Goal: Task Accomplishment & Management: Use online tool/utility

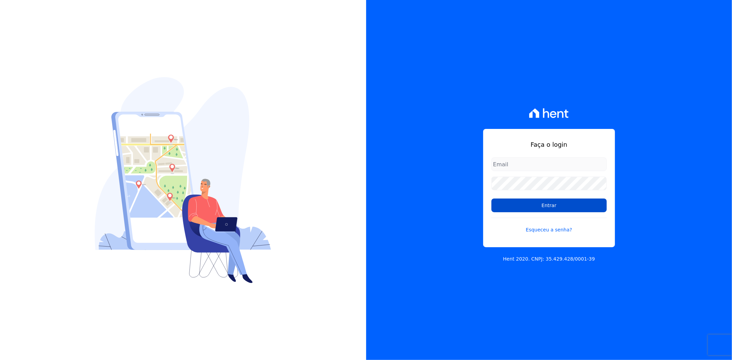
type input "[PERSON_NAME][EMAIL_ADDRESS][PERSON_NAME][DOMAIN_NAME]"
click at [548, 207] on input "Entrar" at bounding box center [548, 206] width 115 height 14
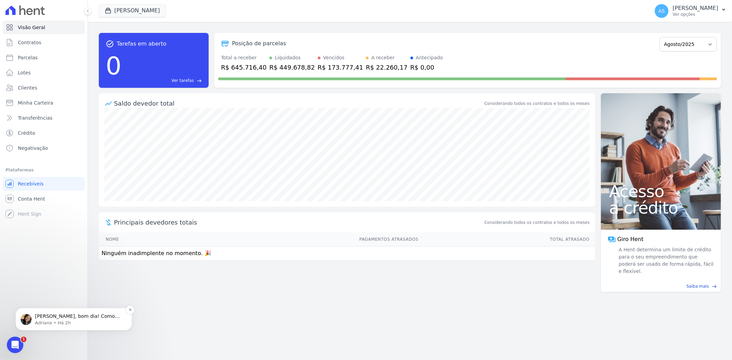
click at [73, 314] on p "Andreza, bom dia! Como vai? Andreza, ativei o contrato do Wagner e dei o comand…" at bounding box center [79, 316] width 89 height 7
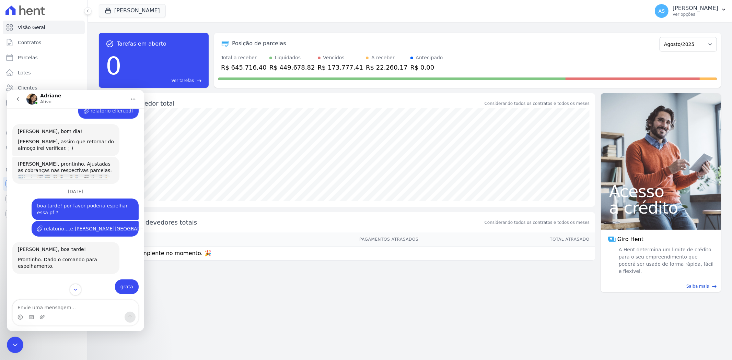
scroll to position [6222, 0]
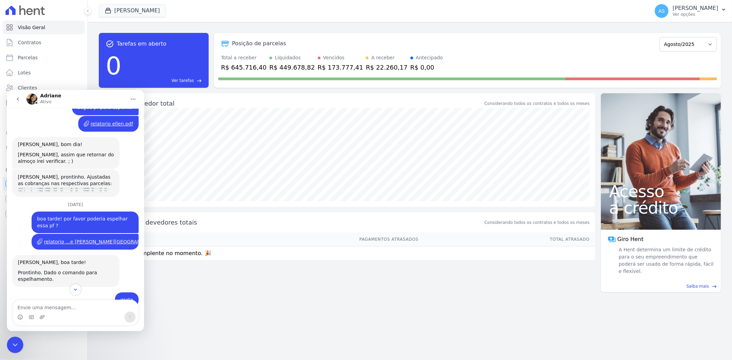
click at [11, 344] on icon "Fechar mensagem da Intercom" at bounding box center [15, 345] width 8 height 8
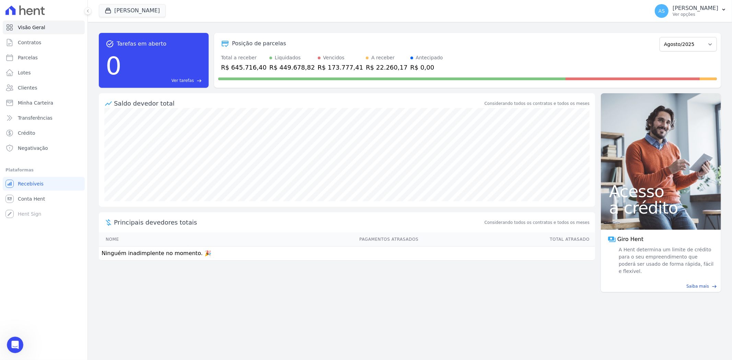
scroll to position [6374, 0]
click at [132, 6] on button "[PERSON_NAME]" at bounding box center [132, 10] width 67 height 13
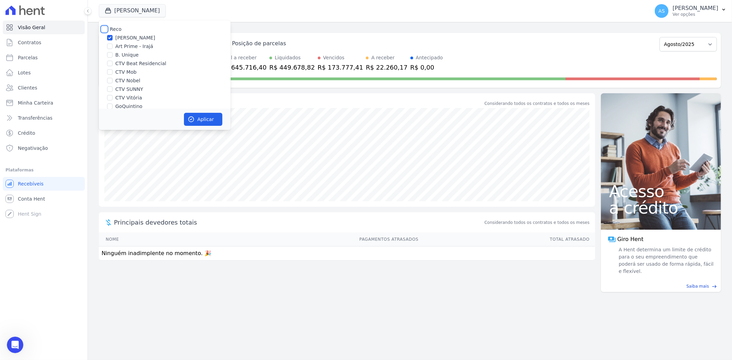
click at [105, 29] on input "Reco" at bounding box center [104, 28] width 5 height 5
checkbox input "true"
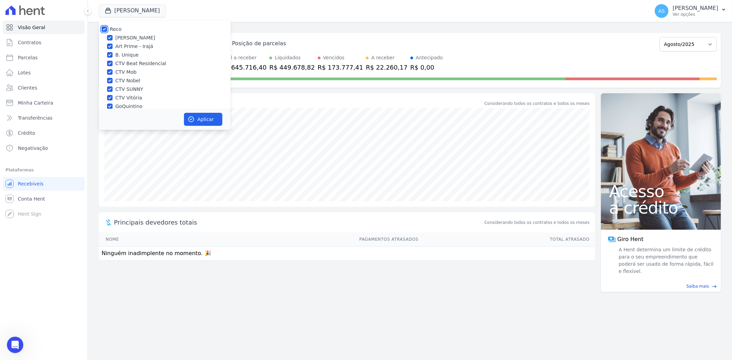
checkbox input "true"
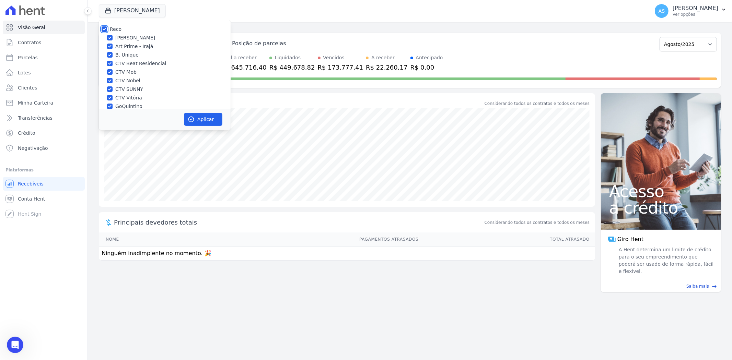
checkbox input "true"
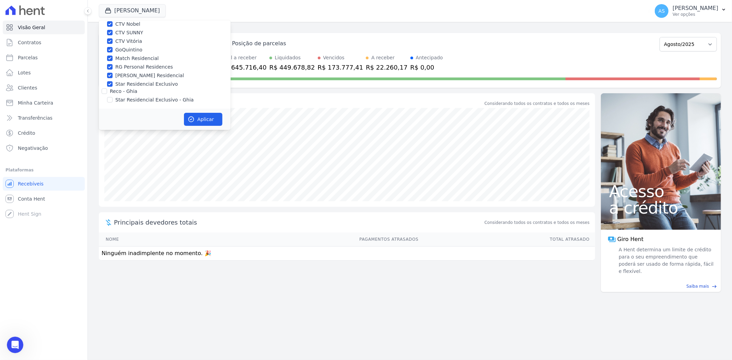
click at [129, 98] on label "Star Residencial Exclusivo - Ghia" at bounding box center [154, 99] width 78 height 7
click at [113, 98] on input "Star Residencial Exclusivo - Ghia" at bounding box center [109, 99] width 5 height 5
checkbox input "true"
click at [198, 120] on button "Aplicar" at bounding box center [203, 119] width 38 height 13
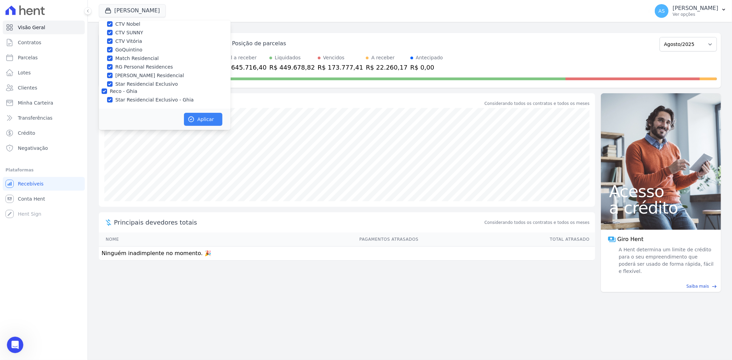
scroll to position [55, 0]
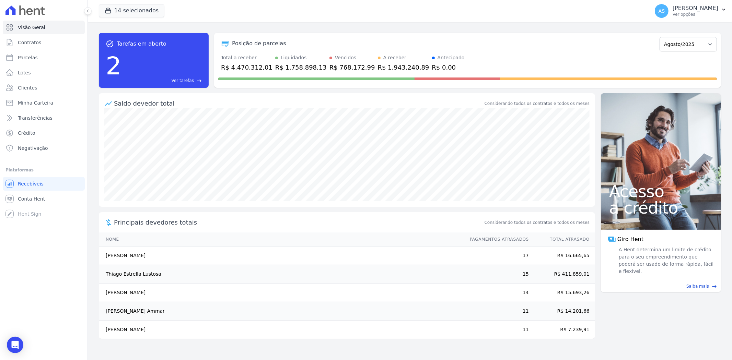
click at [187, 80] on span "Ver tarefas" at bounding box center [183, 81] width 22 height 6
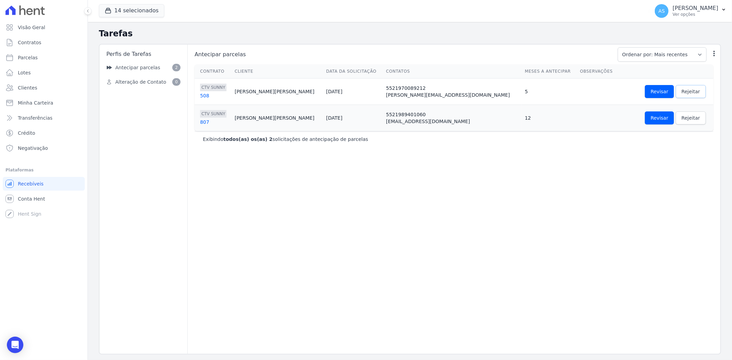
click at [681, 93] on span "Rejeitar" at bounding box center [690, 91] width 19 height 7
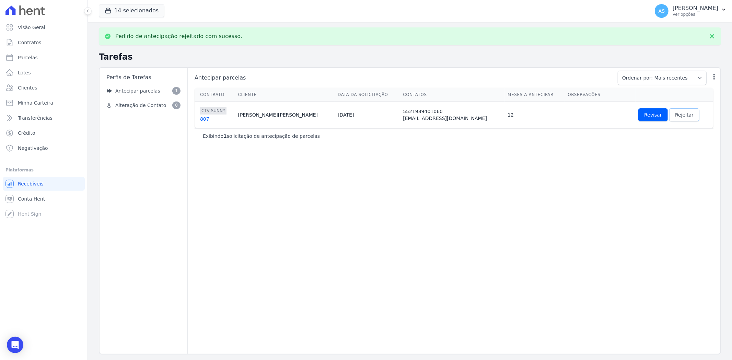
click at [675, 115] on span "Rejeitar" at bounding box center [684, 114] width 19 height 7
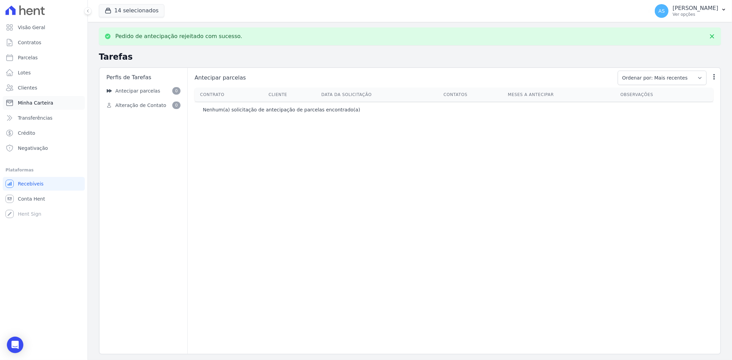
click at [35, 104] on span "Minha Carteira" at bounding box center [35, 102] width 35 height 7
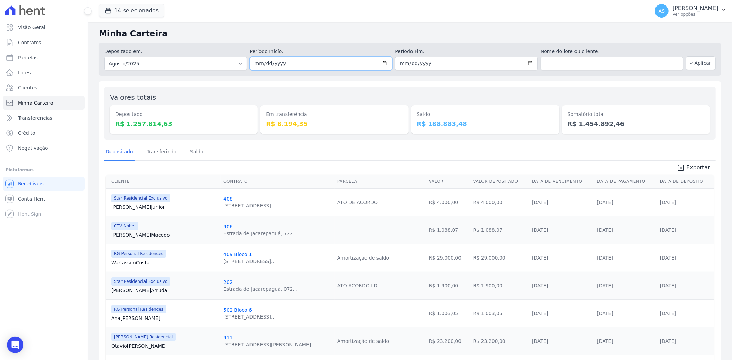
click at [383, 63] on input "2025-08-01" at bounding box center [321, 64] width 143 height 14
type input "[DATE]"
click at [529, 63] on input "2025-08-31" at bounding box center [466, 64] width 143 height 14
type input "[DATE]"
click at [686, 66] on button "Aplicar" at bounding box center [701, 63] width 30 height 14
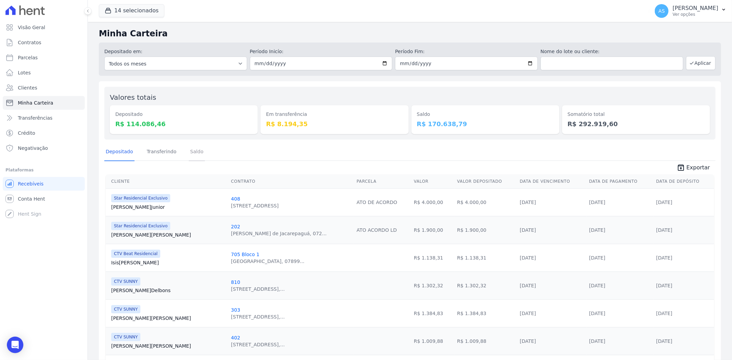
click at [195, 149] on link "Saldo" at bounding box center [197, 152] width 16 height 18
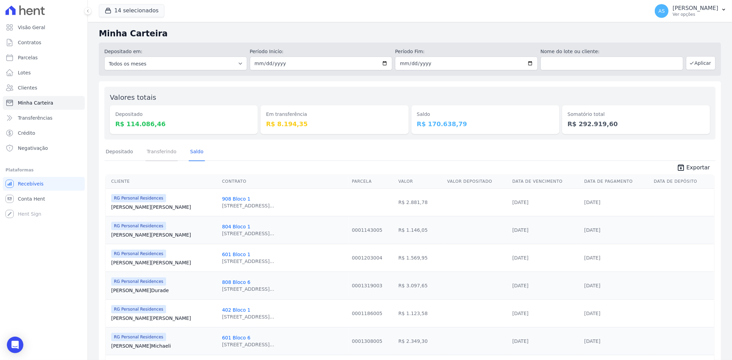
click at [150, 153] on link "Transferindo" at bounding box center [161, 152] width 33 height 18
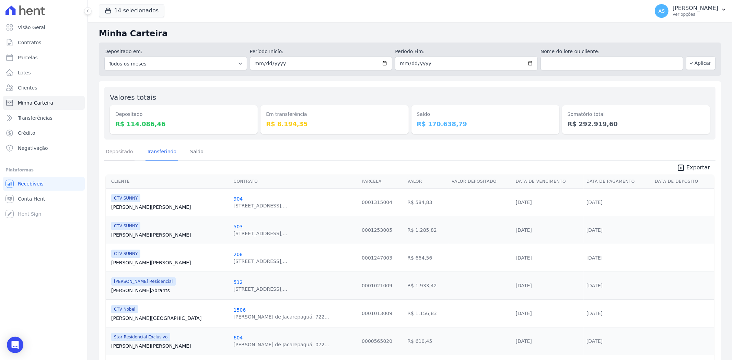
click at [105, 150] on link "Depositado" at bounding box center [119, 152] width 30 height 18
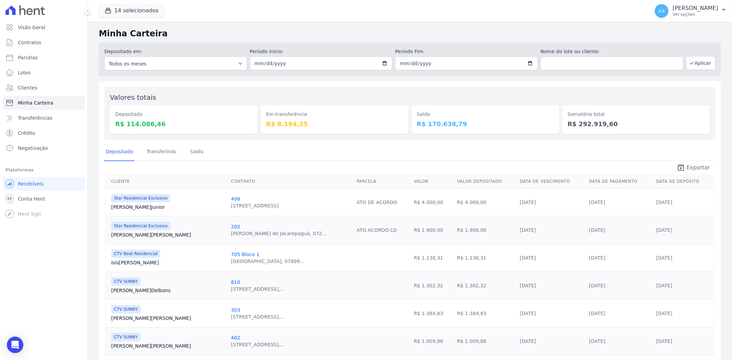
click at [695, 168] on span "Exportar" at bounding box center [698, 168] width 24 height 8
click at [724, 8] on icon "button" at bounding box center [723, 9] width 5 height 5
click at [675, 74] on link "Exportar retornos" at bounding box center [688, 75] width 88 height 12
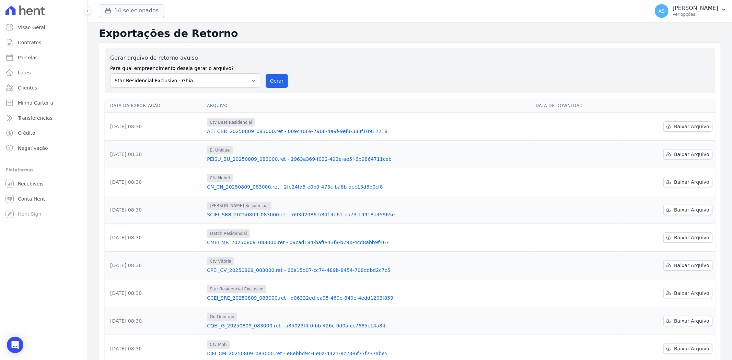
click at [106, 9] on icon "button" at bounding box center [108, 10] width 5 height 5
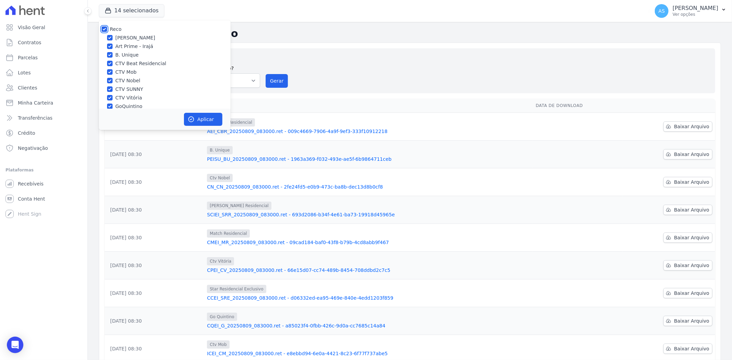
click at [102, 27] on input "Reco" at bounding box center [104, 28] width 5 height 5
checkbox input "false"
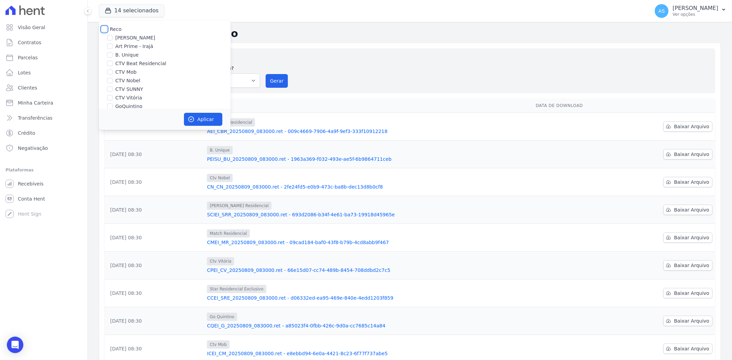
checkbox input "false"
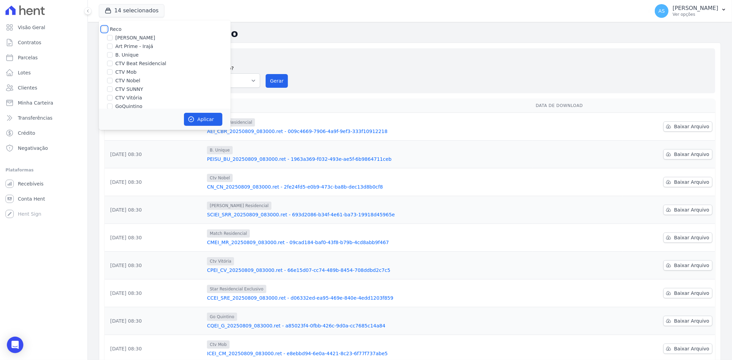
checkbox input "false"
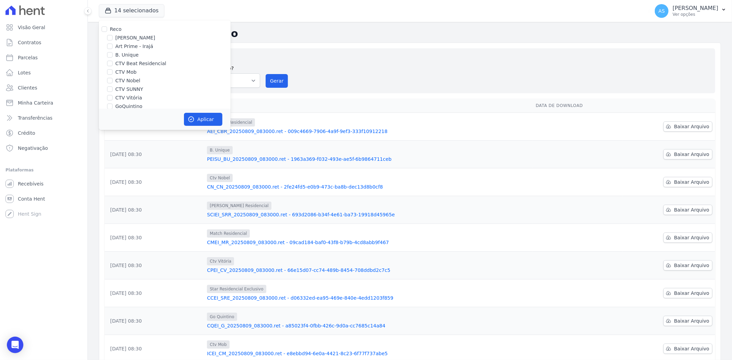
click at [131, 64] on label "CTV Beat Residencial" at bounding box center [140, 63] width 51 height 7
click at [113, 64] on input "CTV Beat Residencial" at bounding box center [109, 63] width 5 height 5
checkbox input "true"
click at [201, 122] on button "Aplicar" at bounding box center [203, 119] width 38 height 13
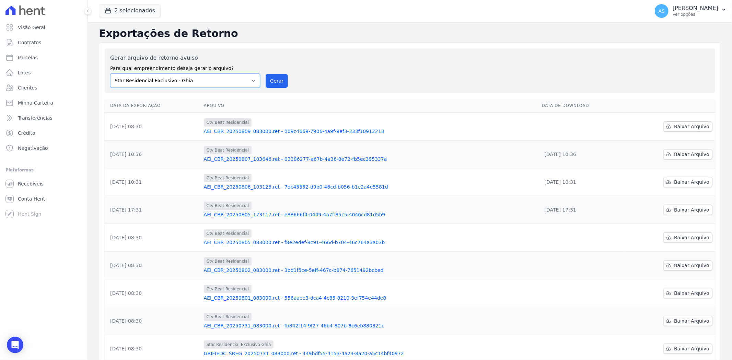
click at [252, 79] on select "Amaré Arpoador Art Prime - Irajá B. Unique CTV Beat Residencial CTV Mob CTV Nob…" at bounding box center [185, 80] width 150 height 14
select select "6bea2700-4962-4cd4-a41b-110f03418db1"
click at [110, 73] on select "Amaré Arpoador Art Prime - Irajá B. Unique CTV Beat Residencial CTV Mob CTV Nob…" at bounding box center [185, 80] width 150 height 14
click at [276, 80] on button "Gerar" at bounding box center [277, 81] width 23 height 14
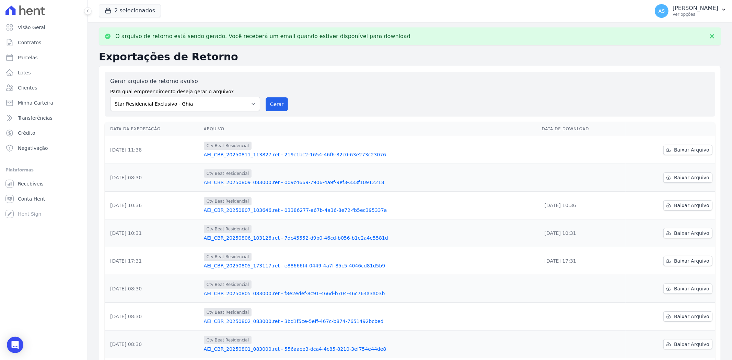
click at [334, 156] on link "AEI_CBR_20250811_113827.ret - 219c1bc2-1654-46f6-82c0-63e273c23076" at bounding box center [370, 154] width 332 height 7
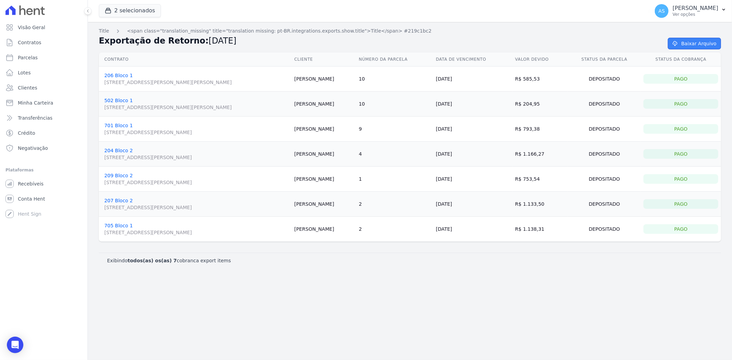
click at [697, 42] on link "Baixar Arquivo" at bounding box center [694, 44] width 53 height 12
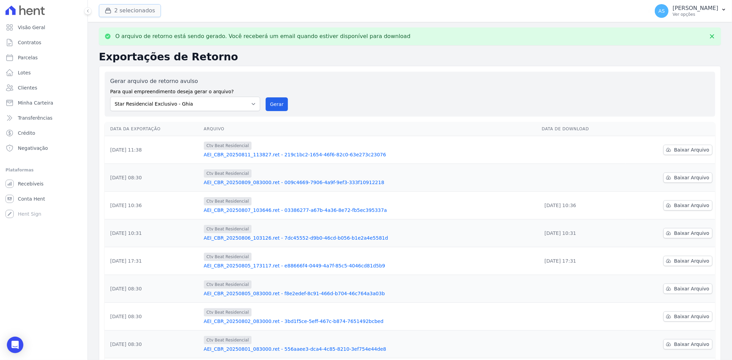
click at [114, 10] on button "2 selecionados" at bounding box center [130, 10] width 62 height 13
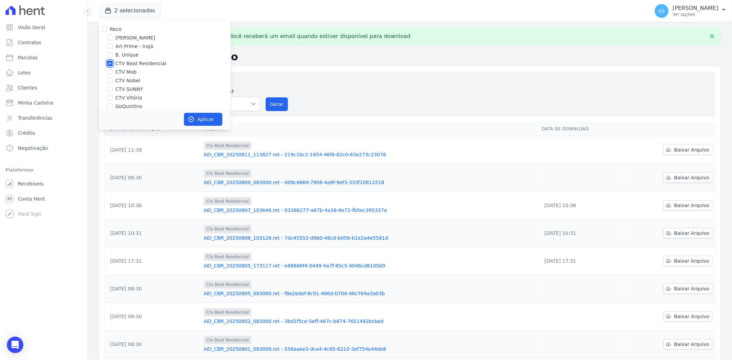
click at [107, 63] on input "CTV Beat Residencial" at bounding box center [109, 63] width 5 height 5
checkbox input "false"
click at [108, 74] on input "CTV Mob" at bounding box center [109, 71] width 5 height 5
checkbox input "true"
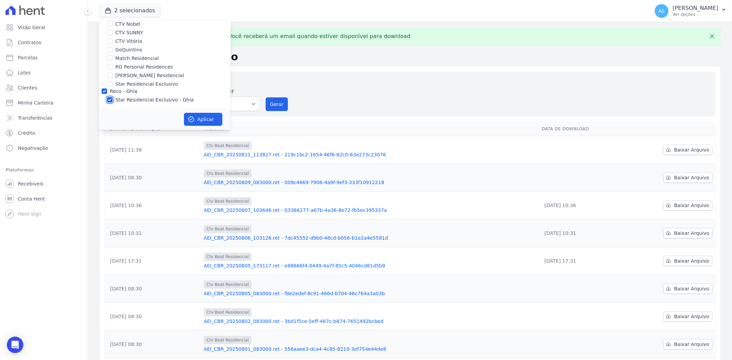
click at [110, 101] on input "Star Residencial Exclusivo - Ghia" at bounding box center [109, 99] width 5 height 5
checkbox input "false"
click at [196, 117] on button "Aplicar" at bounding box center [203, 119] width 38 height 13
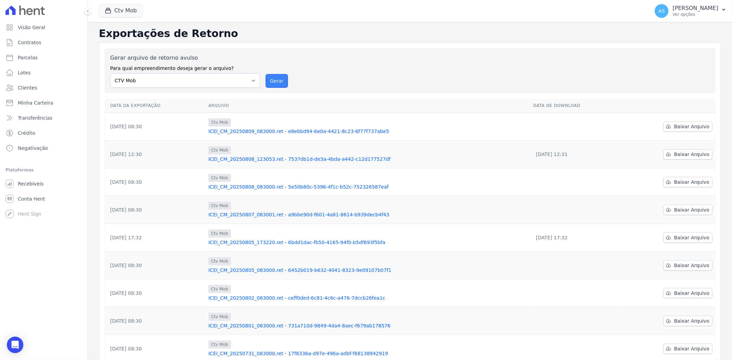
click at [279, 80] on button "Gerar" at bounding box center [277, 81] width 23 height 14
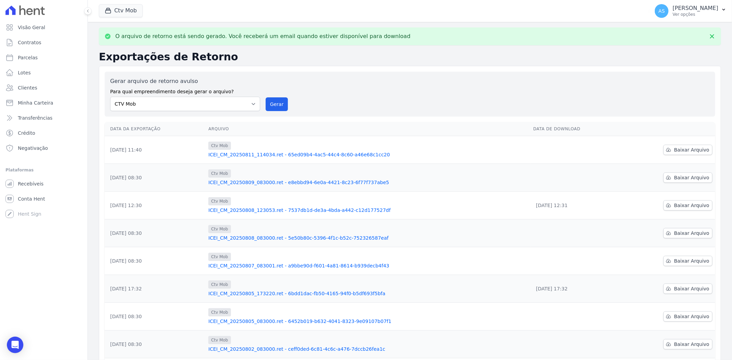
click at [258, 156] on link "ICEI_CM_20250811_114034.ret - 65ed09b4-4ac5-44c4-8c60-a46e68c1cc20" at bounding box center [367, 154] width 319 height 7
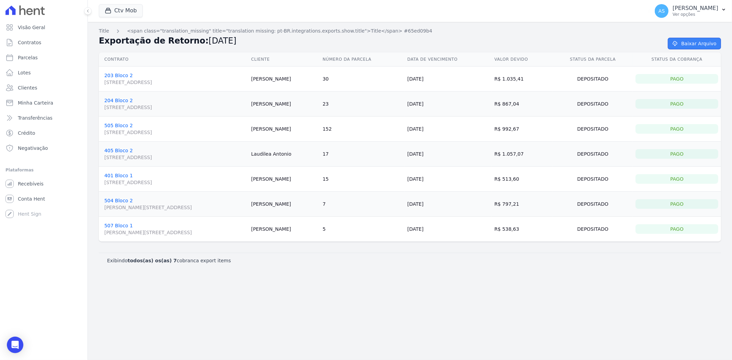
click at [703, 42] on link "Baixar Arquivo" at bounding box center [694, 44] width 53 height 12
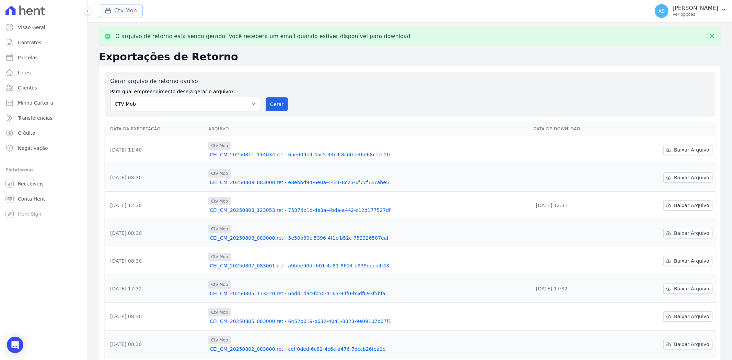
drag, startPoint x: 119, startPoint y: 12, endPoint x: 116, endPoint y: 13, distance: 3.6
click at [119, 12] on button "Ctv Mob" at bounding box center [121, 10] width 44 height 13
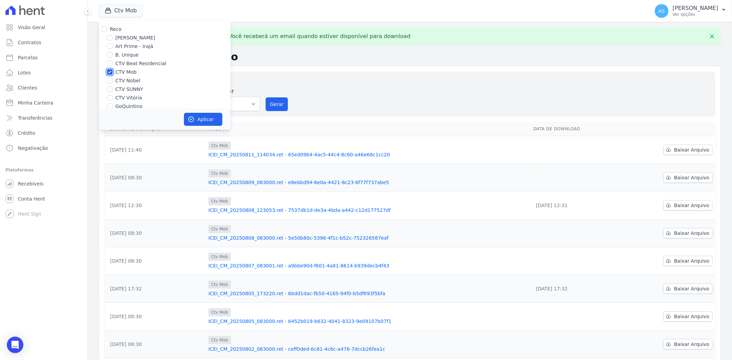
click at [108, 72] on input "CTV Mob" at bounding box center [109, 71] width 5 height 5
checkbox input "false"
click at [108, 81] on input "CTV Nobel" at bounding box center [109, 80] width 5 height 5
checkbox input "true"
click at [200, 120] on button "Aplicar" at bounding box center [203, 119] width 38 height 13
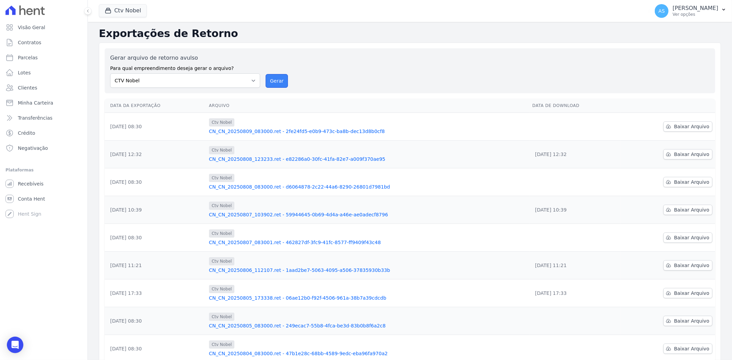
click at [271, 80] on button "Gerar" at bounding box center [277, 81] width 23 height 14
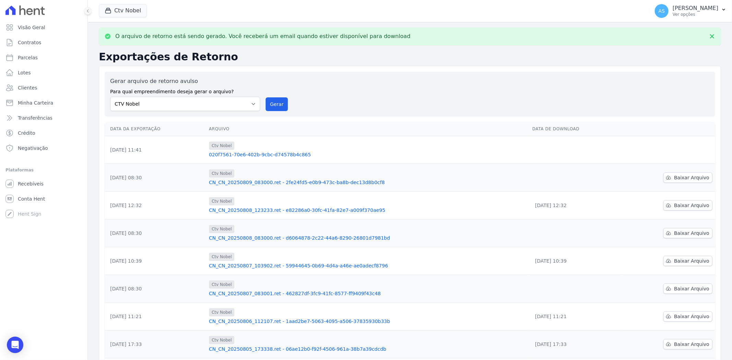
click at [277, 154] on link "020f7561-70e6-402b-9cbc-d74578b4c865" at bounding box center [368, 154] width 318 height 7
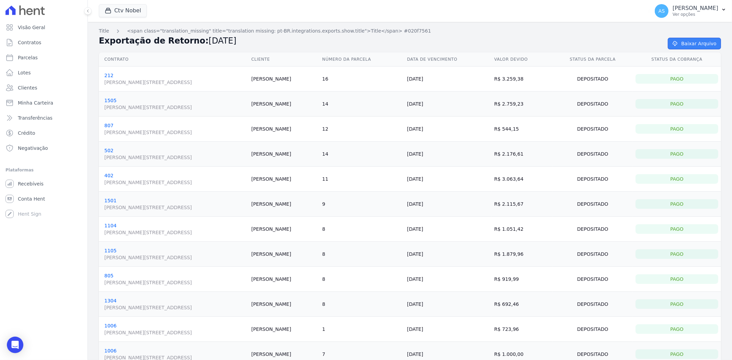
click at [691, 40] on link "Baixar Arquivo" at bounding box center [694, 44] width 53 height 12
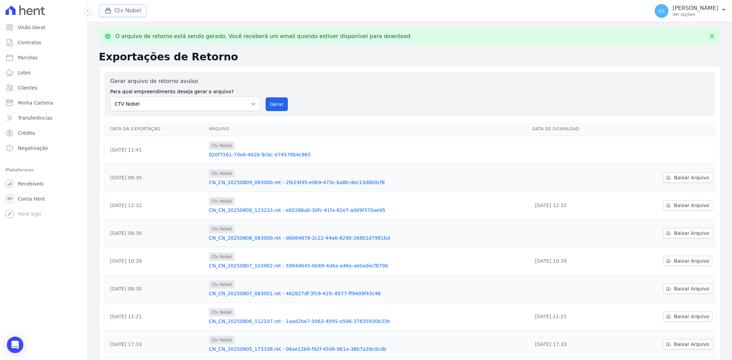
click at [122, 11] on button "Ctv Nobel" at bounding box center [123, 10] width 48 height 13
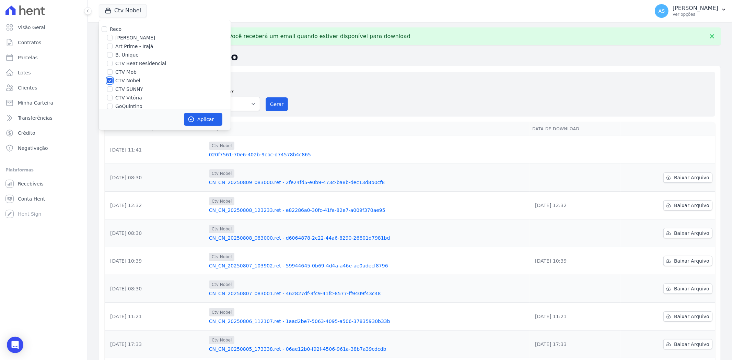
click at [109, 80] on input "CTV Nobel" at bounding box center [109, 80] width 5 height 5
checkbox input "false"
click at [107, 89] on input "CTV SUNNY" at bounding box center [109, 88] width 5 height 5
checkbox input "true"
click at [195, 119] on button "Aplicar" at bounding box center [203, 119] width 38 height 13
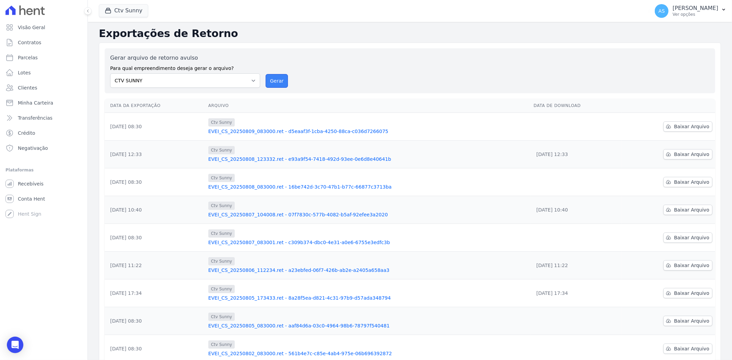
click at [271, 79] on button "Gerar" at bounding box center [277, 81] width 23 height 14
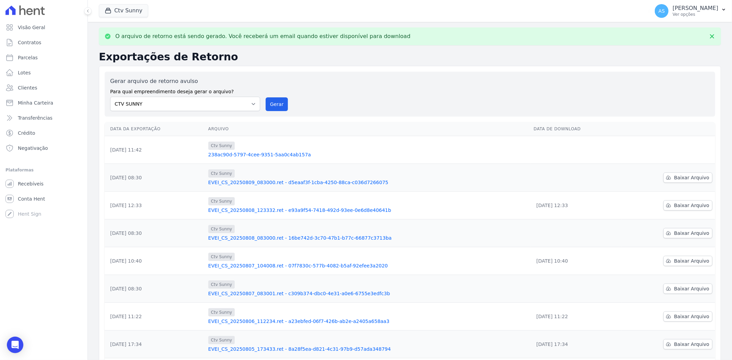
click at [276, 154] on link "238ac90d-5797-4cee-9351-5aa0c4ab157a" at bounding box center [368, 154] width 320 height 7
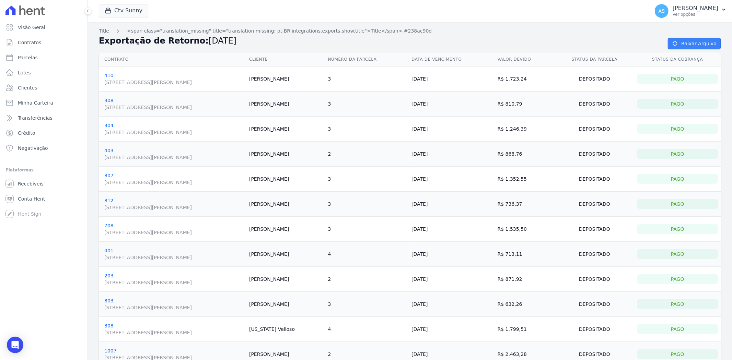
click at [700, 43] on link "Baixar Arquivo" at bounding box center [694, 44] width 53 height 12
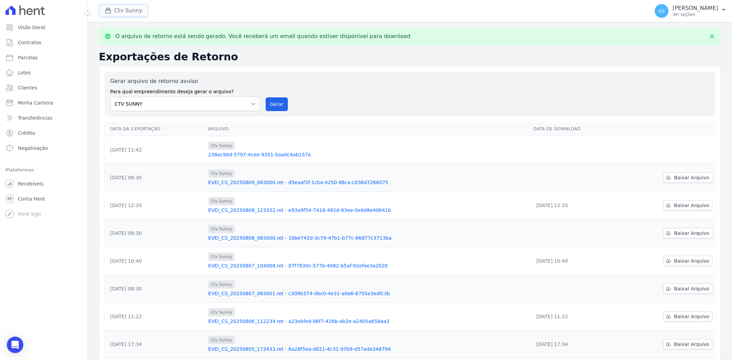
click at [128, 9] on button "Ctv Sunny" at bounding box center [123, 10] width 49 height 13
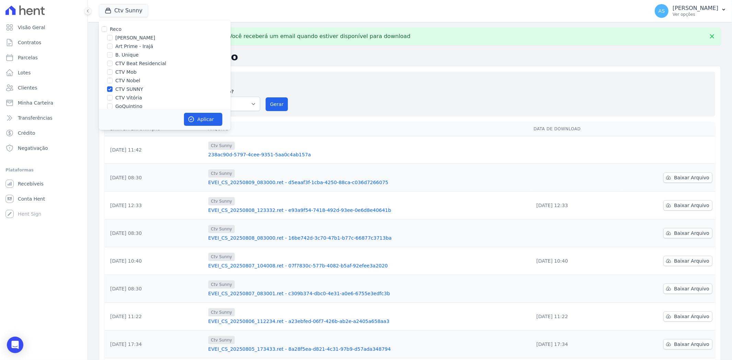
drag, startPoint x: 127, startPoint y: 91, endPoint x: 122, endPoint y: 99, distance: 10.0
click at [127, 91] on label "CTV SUNNY" at bounding box center [129, 89] width 28 height 7
click at [113, 91] on input "CTV SUNNY" at bounding box center [109, 88] width 5 height 5
checkbox input "false"
click at [121, 98] on label "CTV Vitória" at bounding box center [128, 97] width 27 height 7
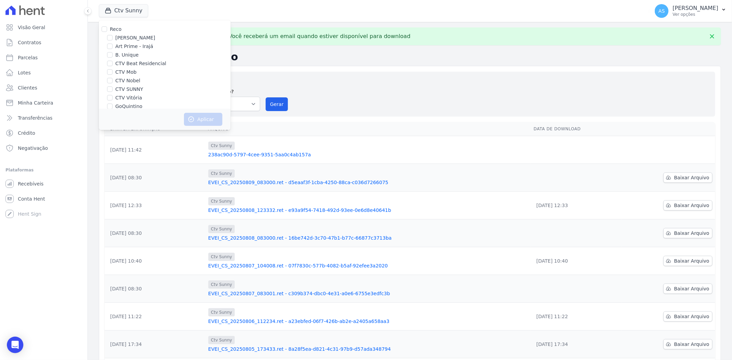
click at [113, 98] on input "CTV Vitória" at bounding box center [109, 97] width 5 height 5
checkbox input "true"
click at [202, 120] on button "Aplicar" at bounding box center [203, 119] width 38 height 13
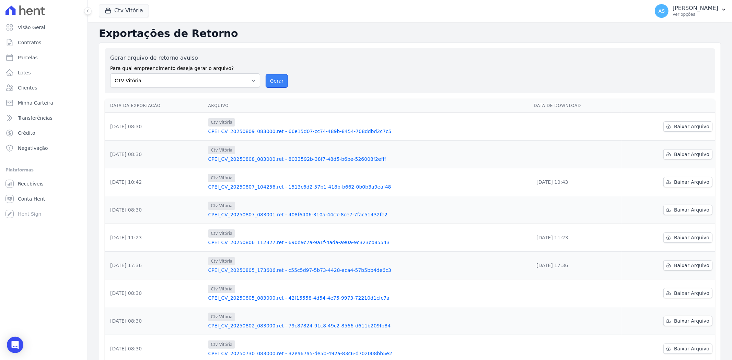
click at [277, 80] on button "Gerar" at bounding box center [277, 81] width 23 height 14
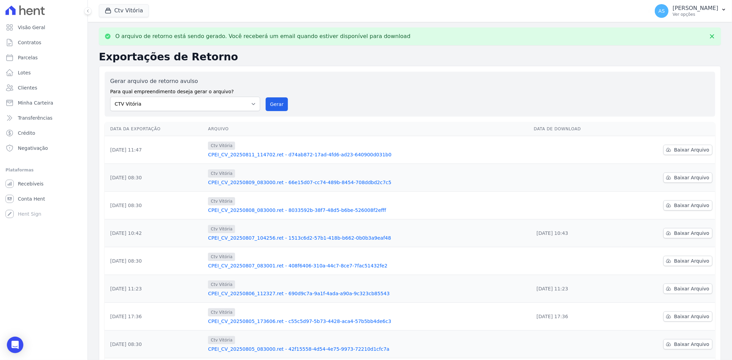
click at [292, 153] on link "CPEI_CV_20250811_114702.ret - d74ab872-17ad-4fd6-ad23-640900d031b0" at bounding box center [368, 154] width 320 height 7
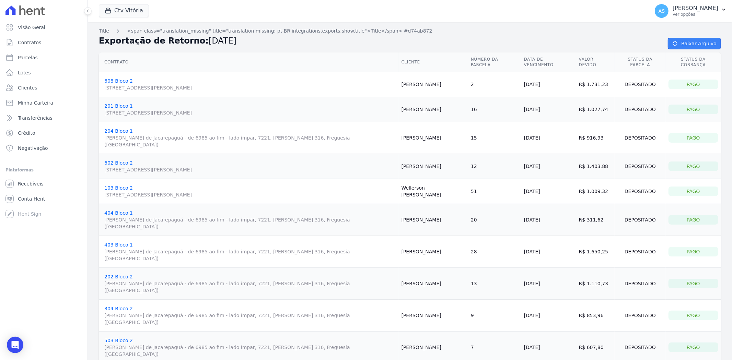
click at [702, 41] on link "Baixar Arquivo" at bounding box center [694, 44] width 53 height 12
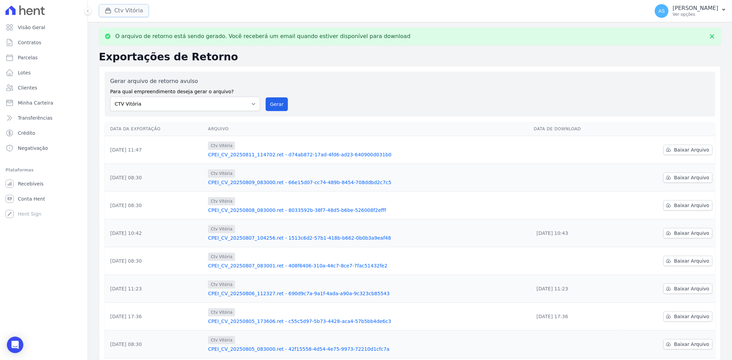
click at [117, 11] on button "Ctv Vitória" at bounding box center [124, 10] width 50 height 13
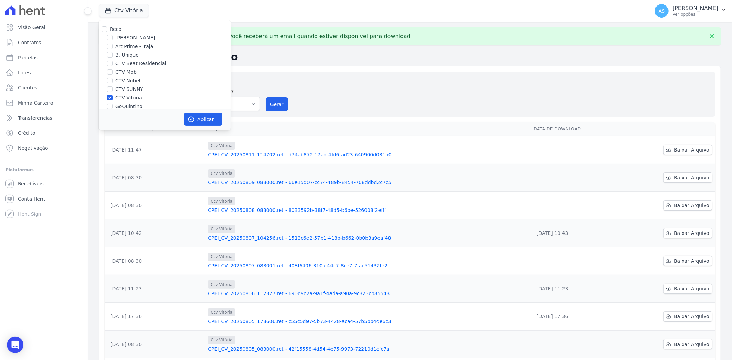
click at [121, 97] on label "CTV Vitória" at bounding box center [128, 97] width 27 height 7
click at [113, 97] on input "CTV Vitória" at bounding box center [109, 97] width 5 height 5
checkbox input "false"
click at [120, 105] on label "GoQuintino" at bounding box center [128, 106] width 27 height 7
click at [113, 105] on input "GoQuintino" at bounding box center [109, 106] width 5 height 5
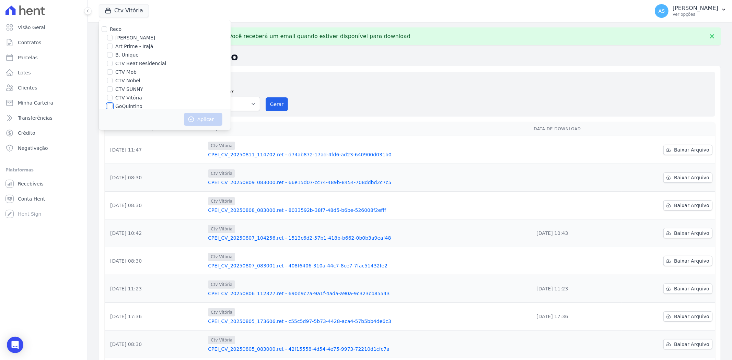
checkbox input "true"
click at [196, 119] on button "Aplicar" at bounding box center [203, 119] width 38 height 13
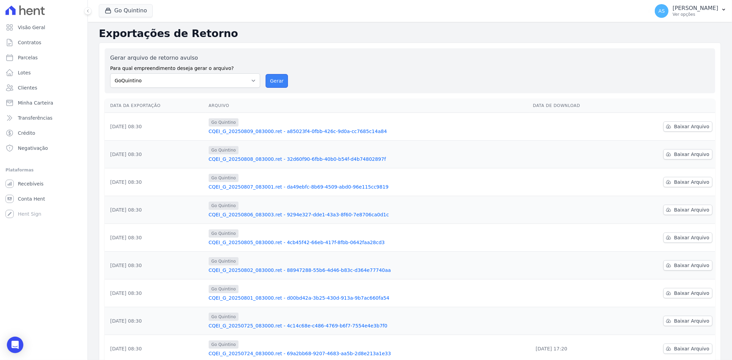
click at [272, 80] on button "Gerar" at bounding box center [277, 81] width 23 height 14
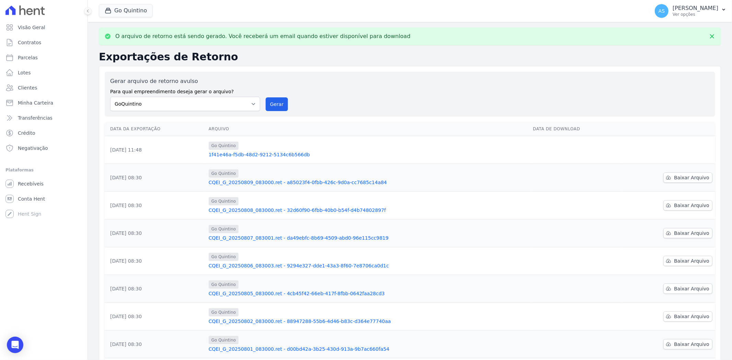
click at [252, 156] on link "1f41e46a-f5db-48d2-9212-5134c6b566db" at bounding box center [368, 154] width 319 height 7
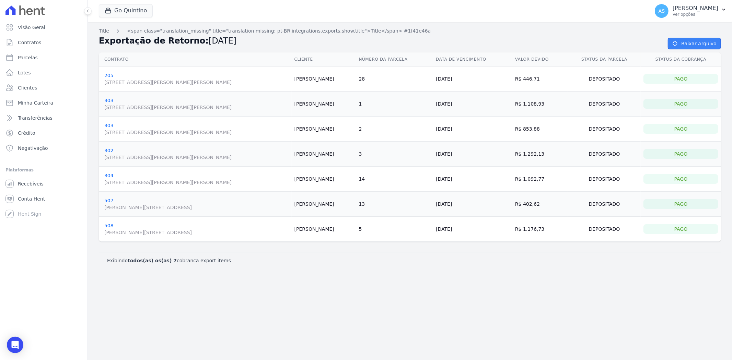
click at [695, 43] on link "Baixar Arquivo" at bounding box center [694, 44] width 53 height 12
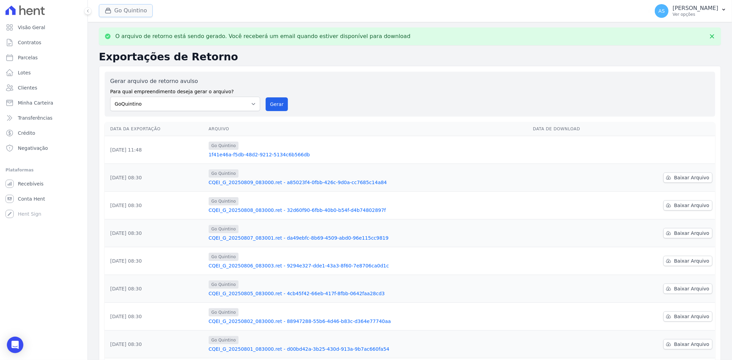
click at [122, 10] on button "Go Quintino" at bounding box center [126, 10] width 54 height 13
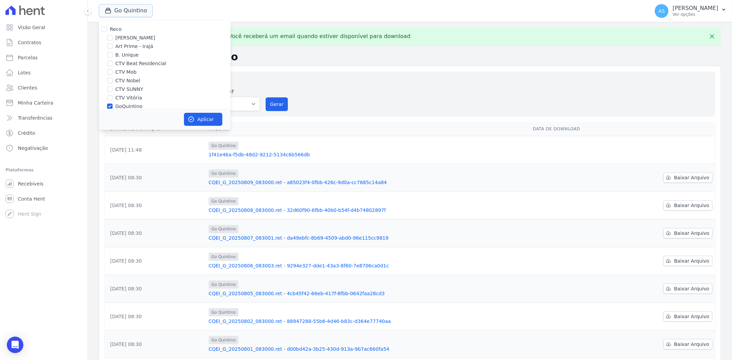
scroll to position [57, 0]
click at [126, 49] on label "GoQuintino" at bounding box center [128, 49] width 27 height 7
click at [113, 49] on input "GoQuintino" at bounding box center [109, 49] width 5 height 5
checkbox input "false"
click at [132, 81] on label "Star Residencial Exclusivo" at bounding box center [146, 84] width 62 height 7
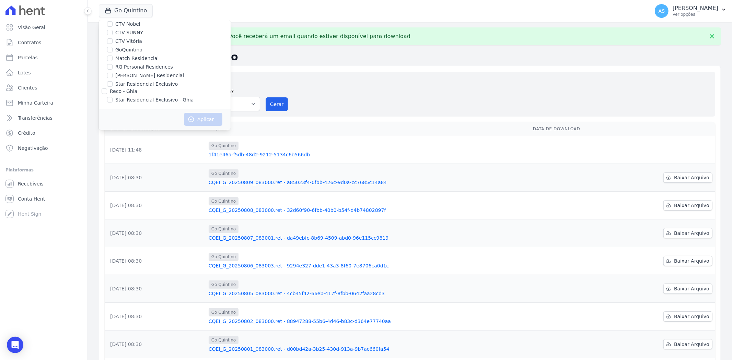
click at [113, 81] on input "Star Residencial Exclusivo" at bounding box center [109, 83] width 5 height 5
checkbox input "true"
click at [197, 117] on button "Aplicar" at bounding box center [203, 119] width 38 height 13
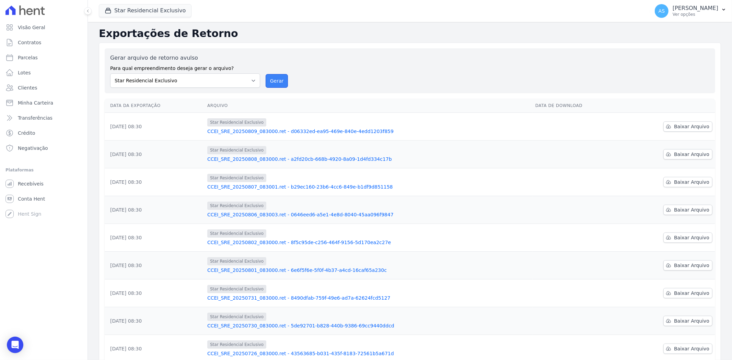
click at [277, 79] on button "Gerar" at bounding box center [277, 81] width 23 height 14
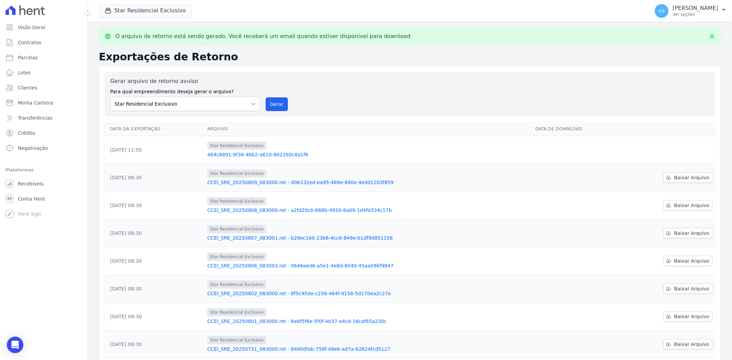
click at [270, 153] on link "464c8891-9f36-4bb2-a610-802350c8a1f6" at bounding box center [368, 154] width 322 height 7
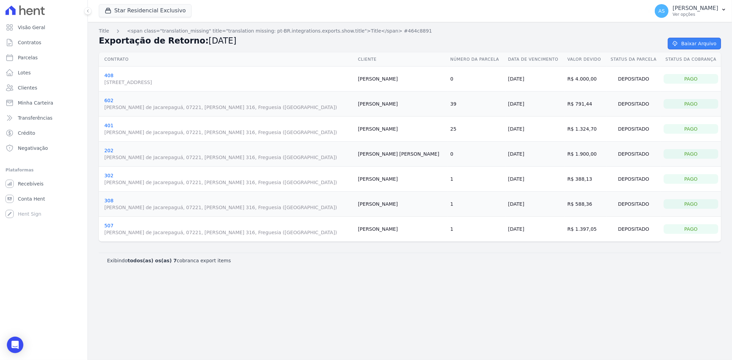
click at [691, 44] on link "Baixar Arquivo" at bounding box center [694, 44] width 53 height 12
click at [30, 105] on span "Minha Carteira" at bounding box center [35, 102] width 35 height 7
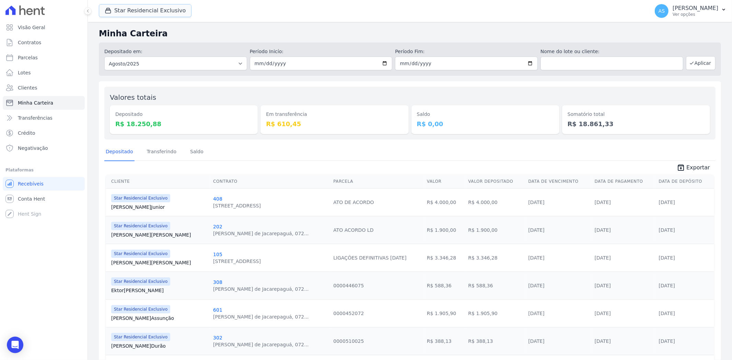
click at [117, 11] on button "Star Residencial Exclusivo" at bounding box center [145, 10] width 93 height 13
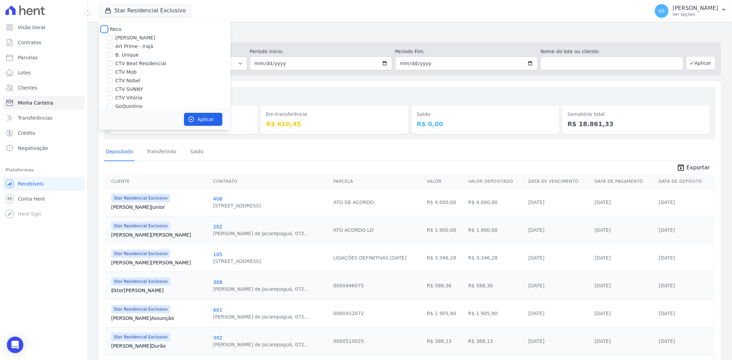
click at [102, 28] on input "Reco" at bounding box center [104, 28] width 5 height 5
checkbox input "true"
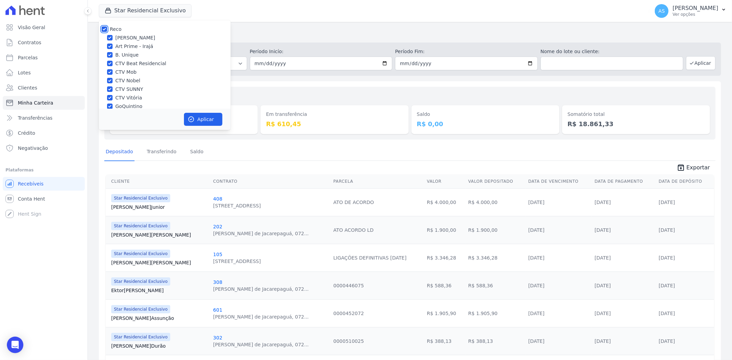
checkbox input "true"
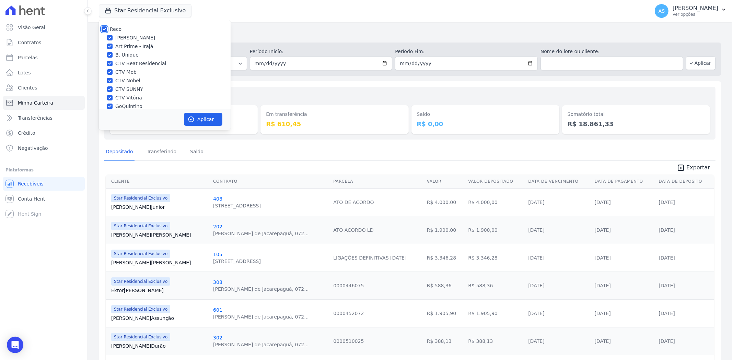
checkbox input "true"
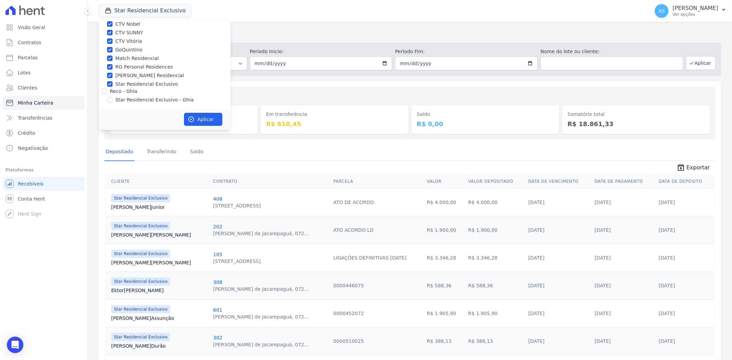
click at [122, 101] on label "Star Residencial Exclusivo - Ghia" at bounding box center [154, 99] width 78 height 7
click at [113, 101] on input "Star Residencial Exclusivo - Ghia" at bounding box center [109, 99] width 5 height 5
checkbox input "true"
click at [204, 122] on button "Aplicar" at bounding box center [203, 119] width 38 height 13
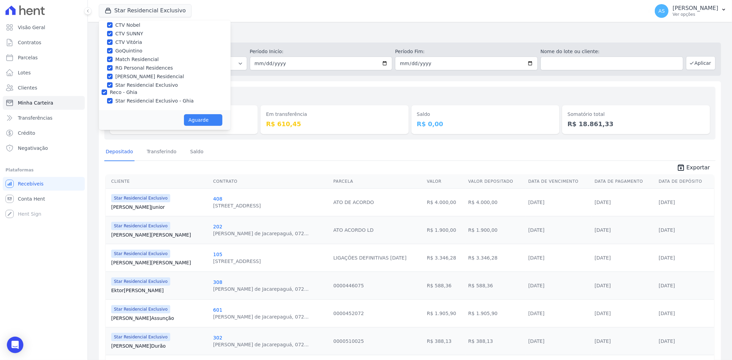
scroll to position [55, 0]
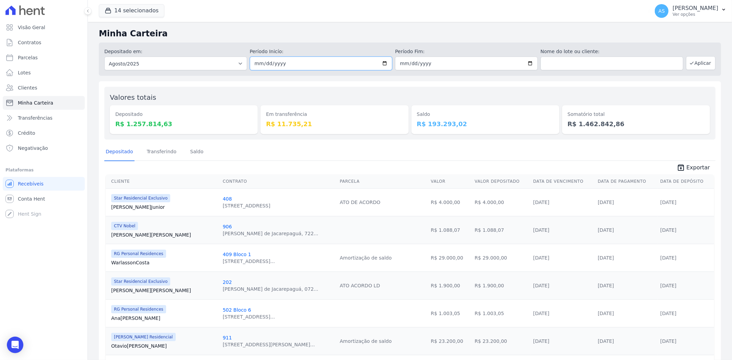
click at [383, 64] on input "2025-08-01" at bounding box center [321, 64] width 143 height 14
type input "[DATE]"
click at [526, 60] on input "2025-08-31" at bounding box center [466, 64] width 143 height 14
type input "[DATE]"
click at [699, 65] on button "Aplicar" at bounding box center [701, 63] width 30 height 14
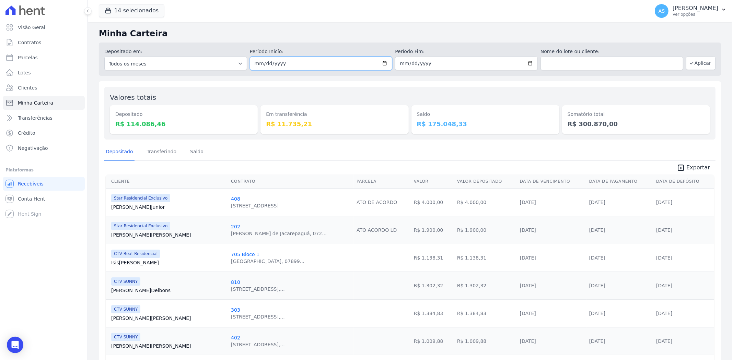
click at [382, 64] on input "[DATE]" at bounding box center [321, 64] width 143 height 14
type input "2025-08-08"
click at [529, 63] on input "[DATE]" at bounding box center [466, 64] width 143 height 14
type input "2025-08-08"
click at [691, 63] on button "Aplicar" at bounding box center [701, 63] width 30 height 14
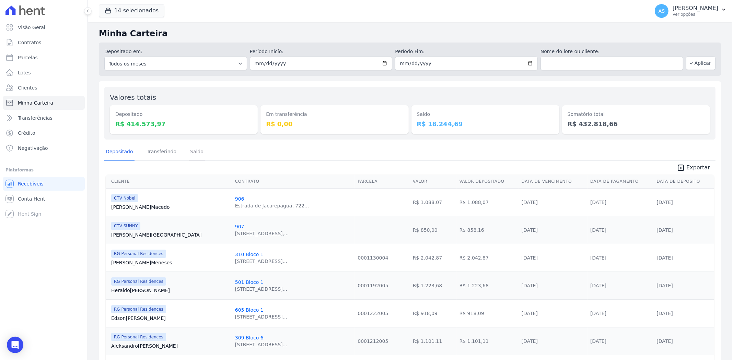
click at [193, 151] on link "Saldo" at bounding box center [197, 152] width 16 height 18
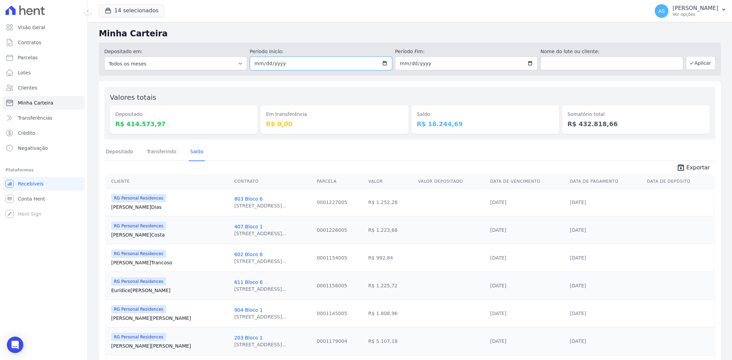
click at [383, 61] on input "[DATE]" at bounding box center [321, 64] width 143 height 14
type input "[DATE]"
click at [526, 61] on input "[DATE]" at bounding box center [466, 64] width 143 height 14
type input "[DATE]"
click at [702, 64] on button "Aplicar" at bounding box center [701, 63] width 30 height 14
